Goal: Transaction & Acquisition: Purchase product/service

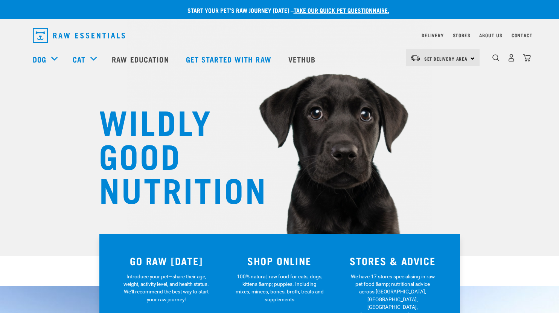
click at [467, 61] on div "Set Delivery Area North Island South Island" at bounding box center [442, 57] width 74 height 17
click at [454, 79] on link "[GEOGRAPHIC_DATA]" at bounding box center [441, 79] width 72 height 17
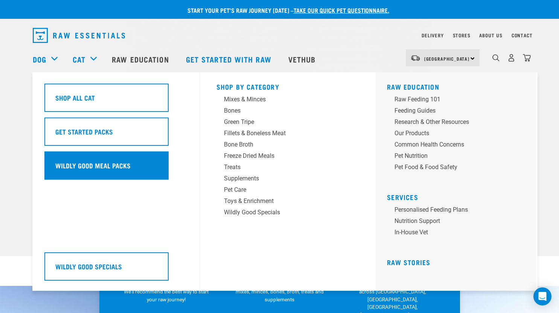
click at [93, 168] on h5 "Wildly Good Meal Packs" at bounding box center [92, 165] width 75 height 10
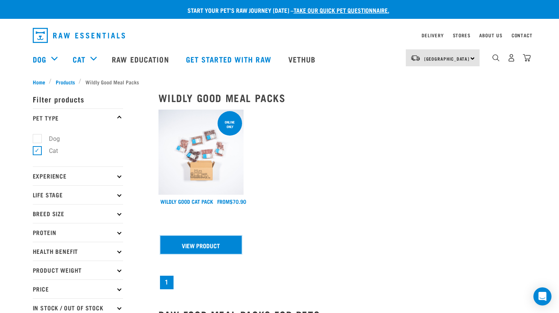
click at [200, 241] on link "View Product" at bounding box center [201, 244] width 82 height 18
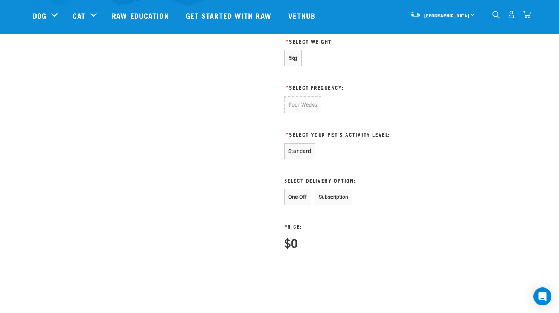
scroll to position [344, 0]
click at [291, 66] on button "5kg" at bounding box center [292, 58] width 17 height 16
click at [299, 99] on button "Four Weeks" at bounding box center [302, 105] width 37 height 16
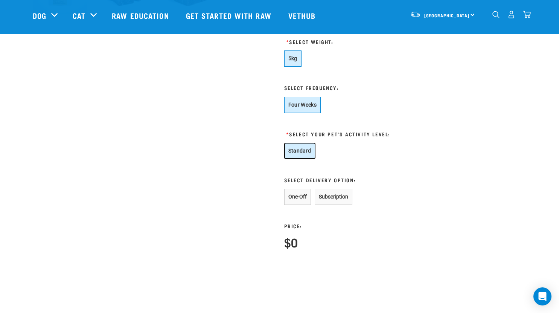
click at [303, 152] on button "Standard" at bounding box center [299, 151] width 31 height 16
click at [300, 191] on button "One-Off" at bounding box center [297, 196] width 27 height 16
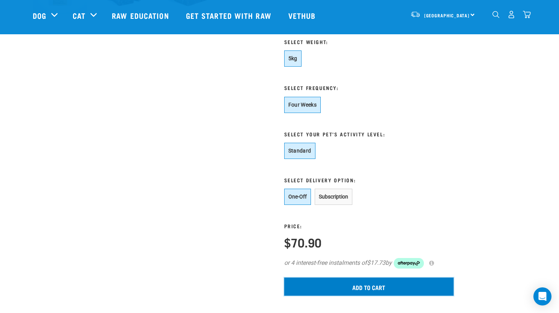
click at [366, 290] on input "Add to cart" at bounding box center [368, 286] width 169 height 18
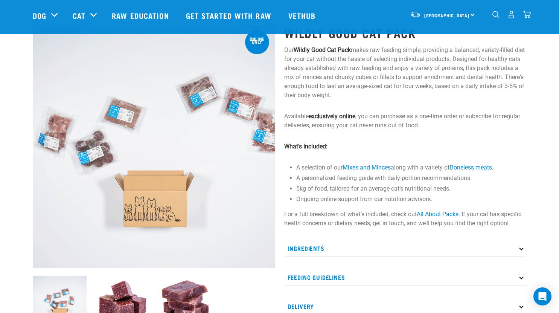
scroll to position [0, 0]
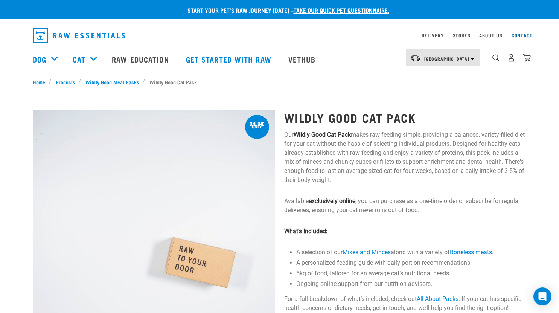
click at [524, 34] on link "Contact" at bounding box center [521, 35] width 21 height 3
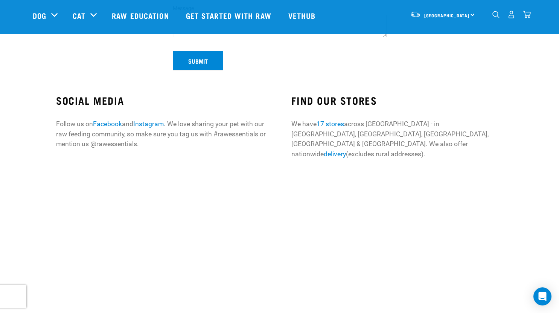
scroll to position [206, 0]
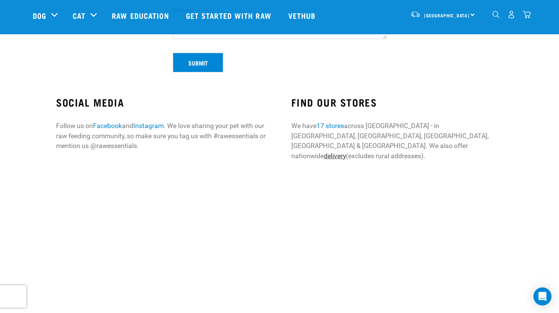
click at [346, 152] on link "delivery" at bounding box center [334, 156] width 22 height 8
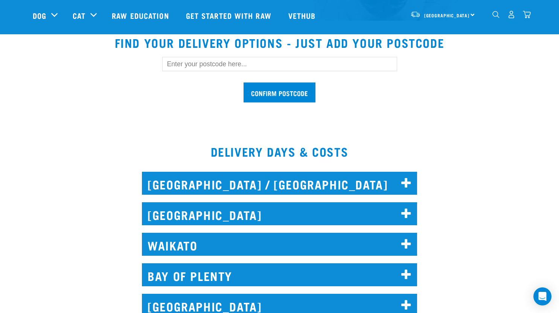
scroll to position [235, 0]
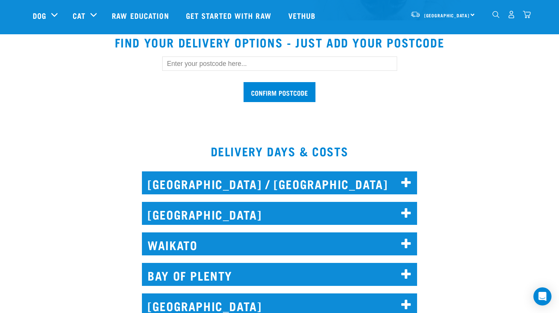
click at [385, 217] on h2 "AUCKLAND" at bounding box center [279, 213] width 275 height 23
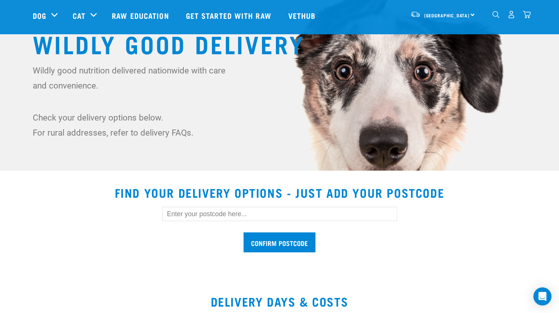
scroll to position [0, 0]
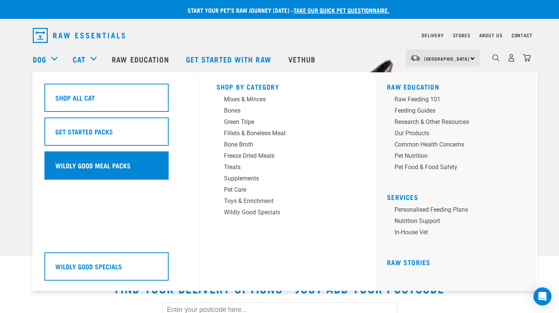
click at [92, 163] on h5 "Wildly Good Meal Packs" at bounding box center [92, 165] width 75 height 10
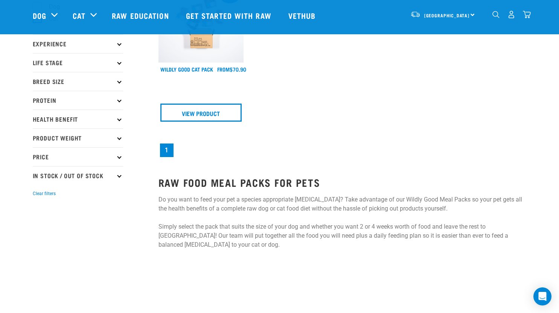
scroll to position [86, 0]
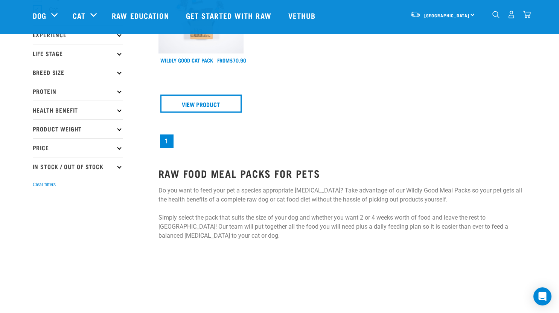
click at [99, 166] on p "In Stock / Out Of Stock" at bounding box center [78, 166] width 90 height 19
click at [37, 187] on label "In Stock" at bounding box center [55, 186] width 36 height 9
click at [37, 187] on input "In Stock" at bounding box center [35, 185] width 5 height 5
checkbox input "true"
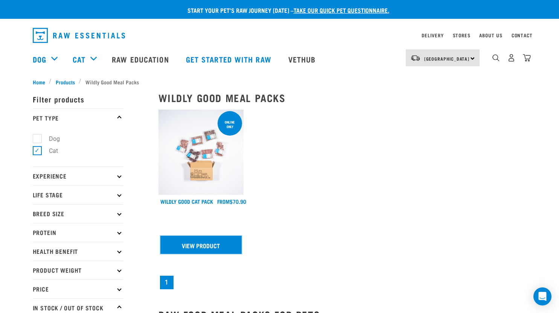
click at [205, 247] on link "View Product" at bounding box center [201, 244] width 82 height 18
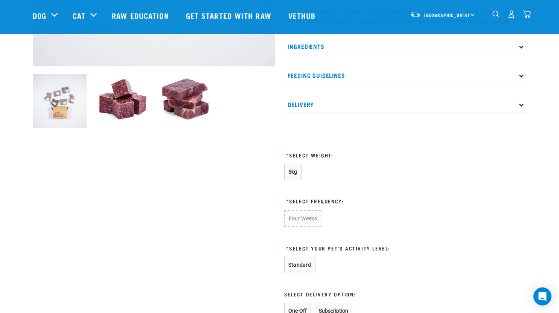
scroll to position [235, 0]
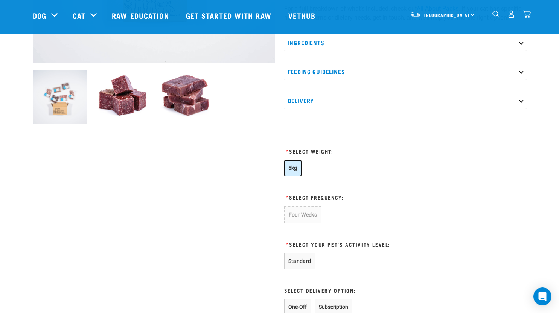
click at [293, 165] on span "5kg" at bounding box center [292, 168] width 9 height 6
click at [301, 220] on button "Four Weeks" at bounding box center [302, 214] width 37 height 16
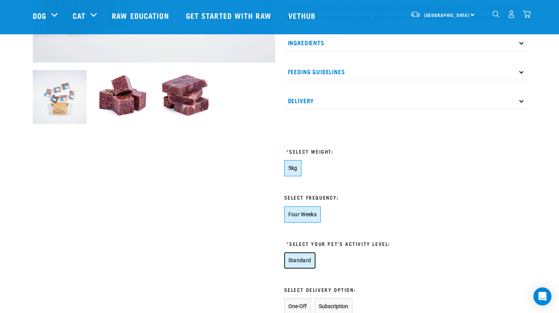
click at [298, 260] on button "Standard" at bounding box center [299, 260] width 31 height 16
click at [299, 307] on button "One-Off" at bounding box center [297, 306] width 27 height 16
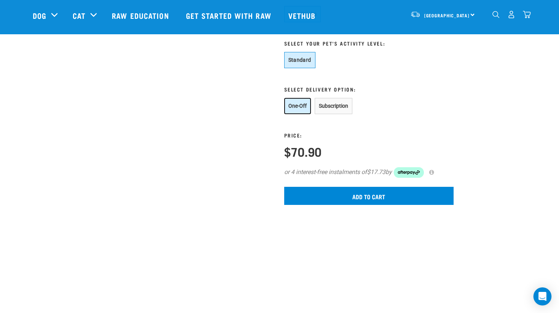
scroll to position [449, 0]
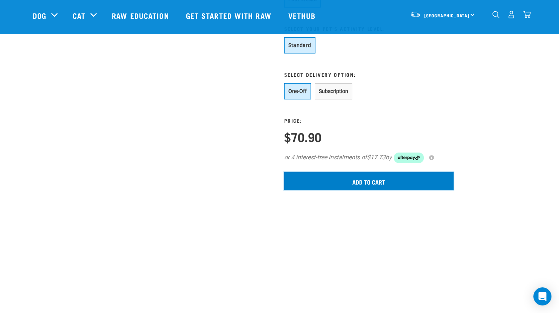
click at [380, 185] on input "Add to cart" at bounding box center [368, 181] width 169 height 18
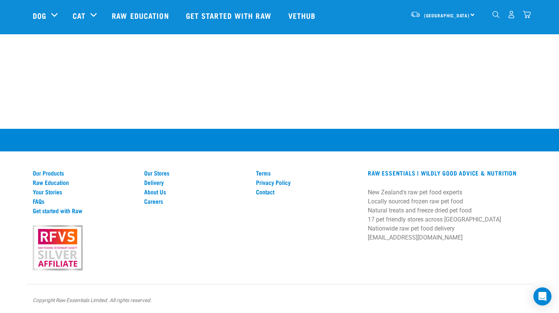
scroll to position [753, 0]
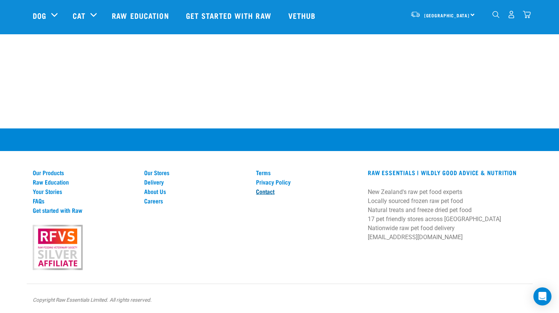
click at [263, 191] on link "Contact" at bounding box center [307, 191] width 103 height 7
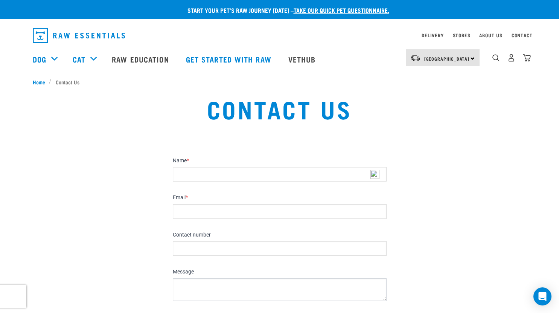
click at [250, 175] on input "Name *" at bounding box center [280, 174] width 214 height 15
type input "Elena Fowler"
type input "elena.tipuna@gmail.com"
type input "021458561"
click at [197, 285] on textarea "Message" at bounding box center [280, 289] width 214 height 23
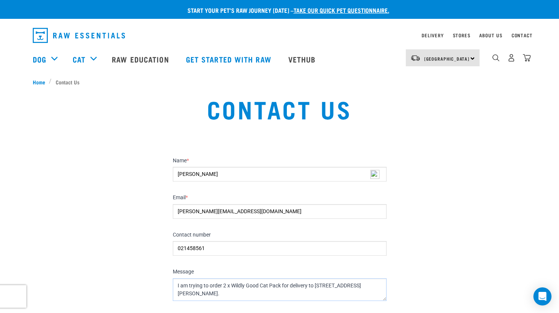
scroll to position [32, 0]
type textarea "Hi, I am trying to order 2 x Wildly Good Cat Pack for delivery to 14 Niccol Ave…"
